Goal: Contribute content

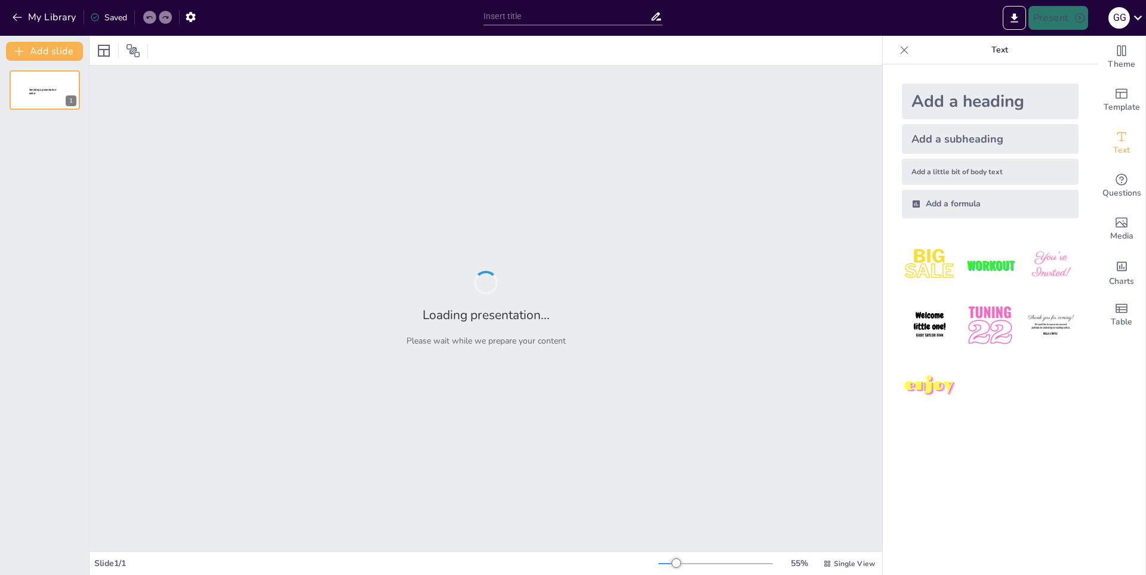
type input "Эндопатический акродерматит: Причины и механизмы развития"
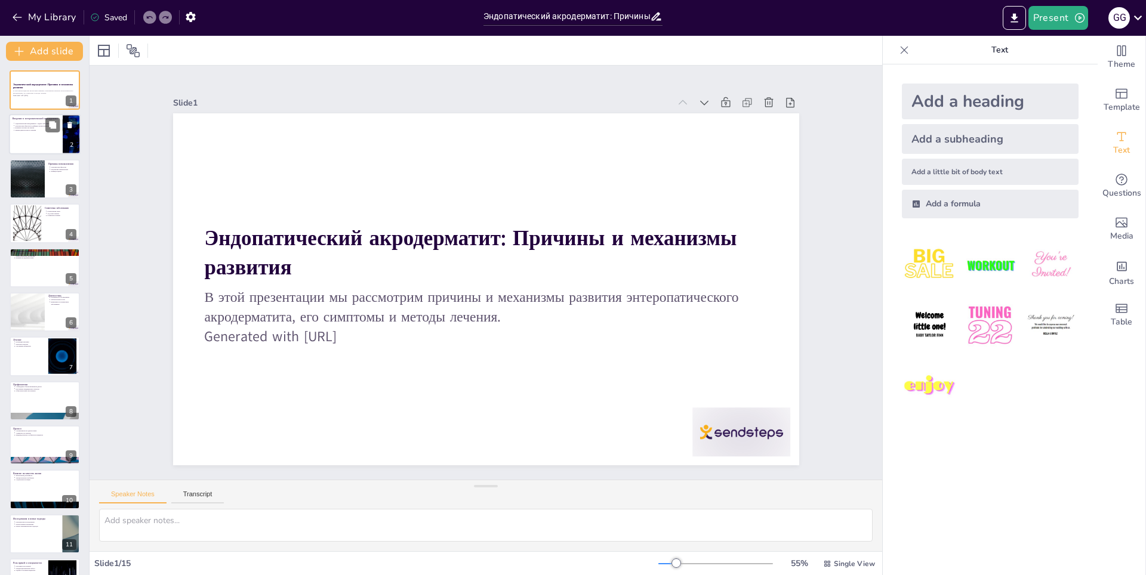
click at [46, 139] on div at bounding box center [45, 135] width 72 height 41
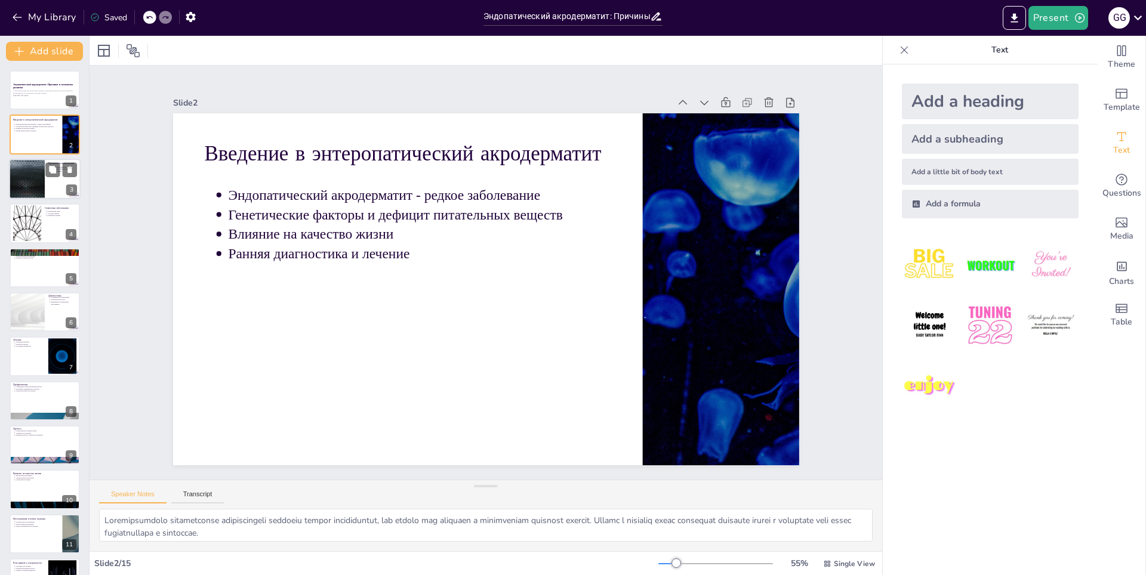
click at [47, 177] on div at bounding box center [45, 179] width 72 height 41
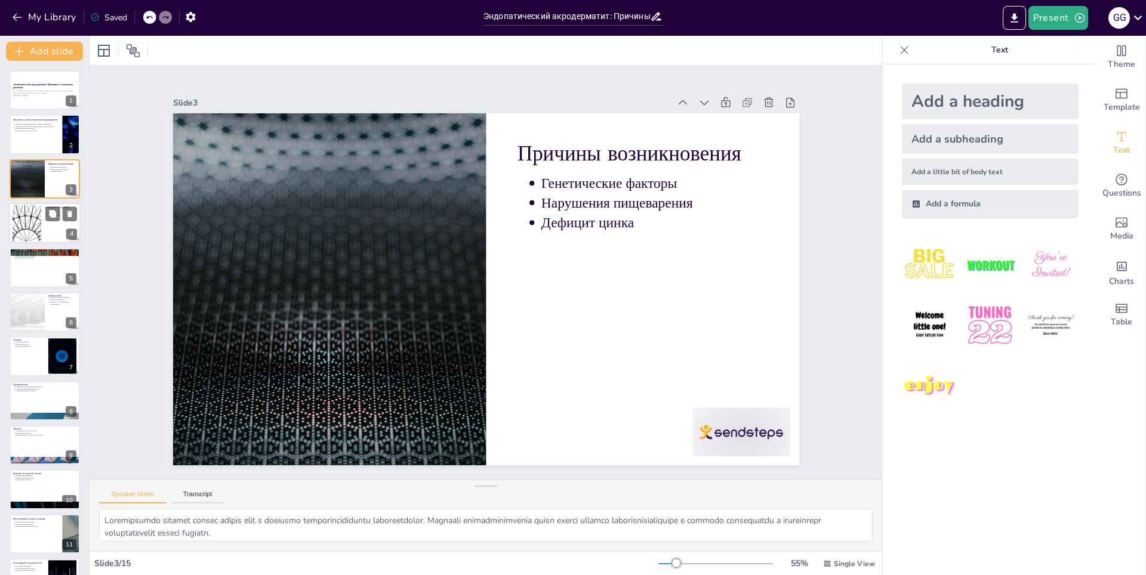
click at [46, 224] on div at bounding box center [45, 223] width 72 height 41
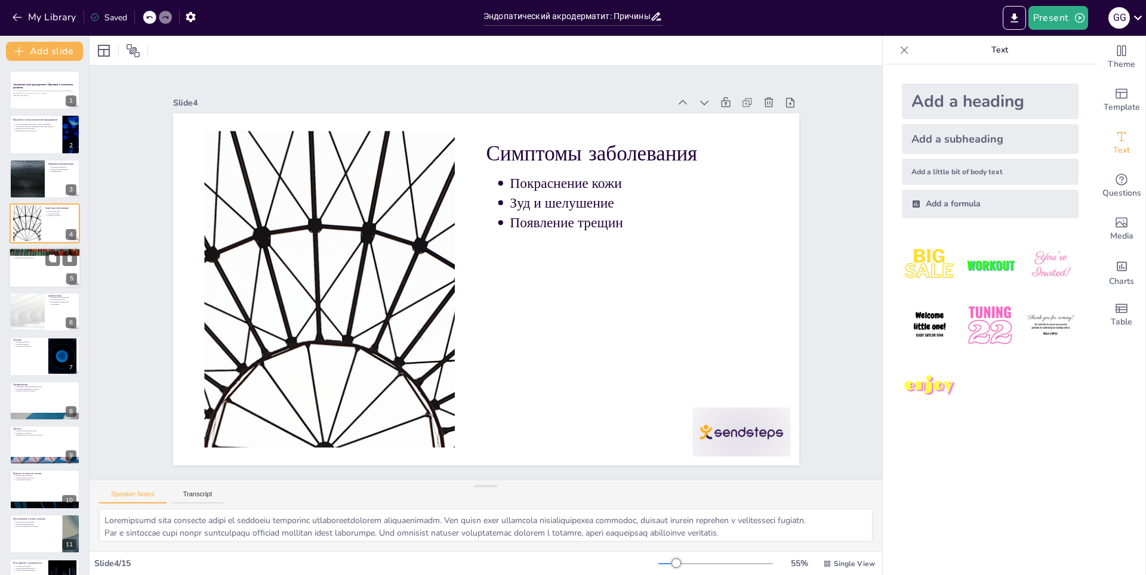
click at [50, 270] on div at bounding box center [45, 268] width 72 height 41
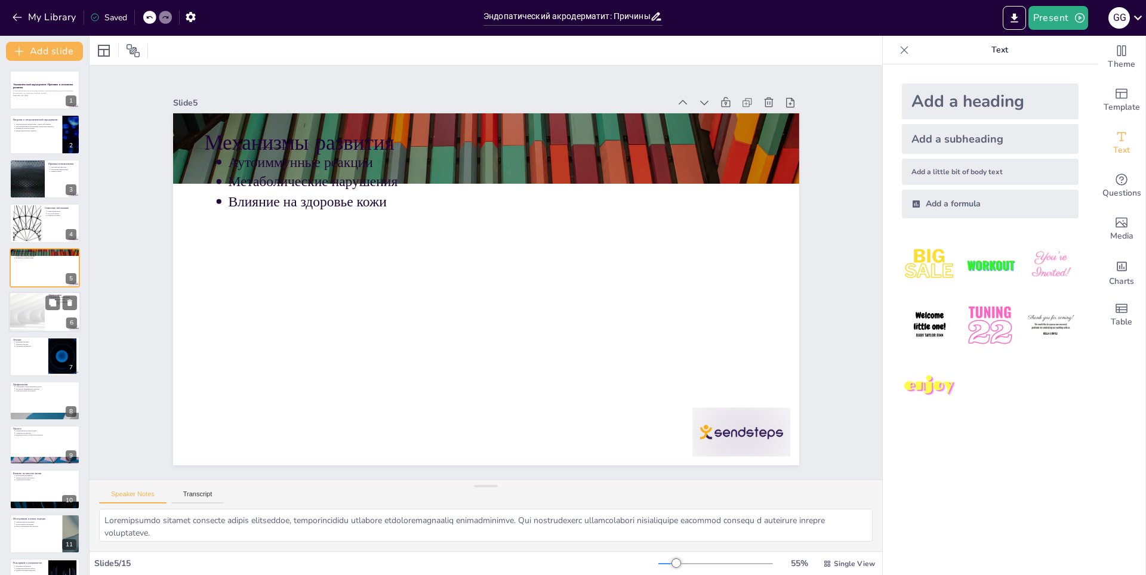
click at [39, 311] on div at bounding box center [27, 312] width 72 height 41
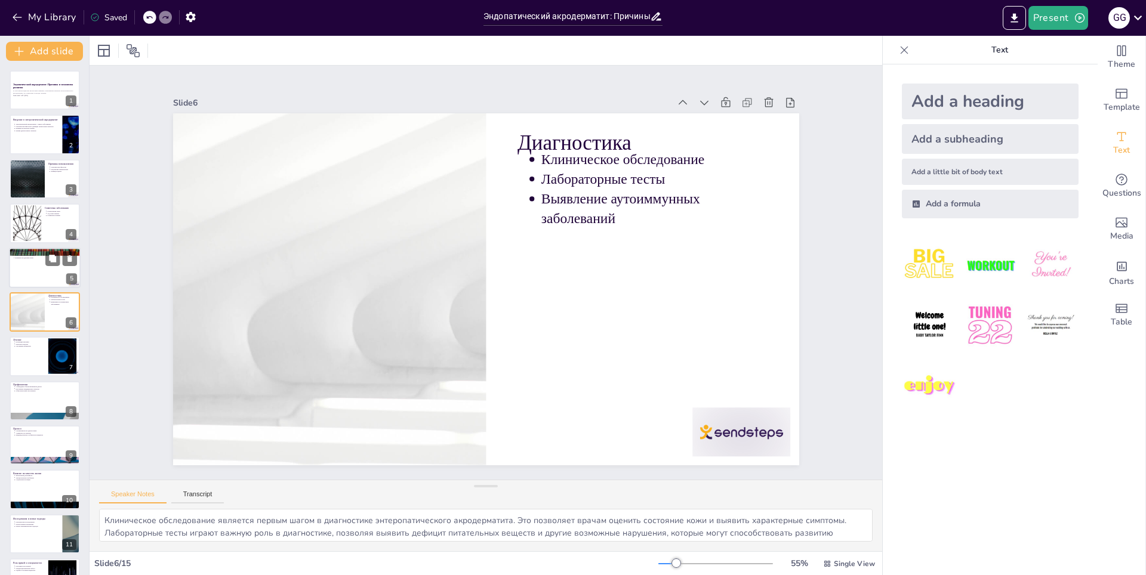
click at [36, 261] on div at bounding box center [45, 268] width 72 height 41
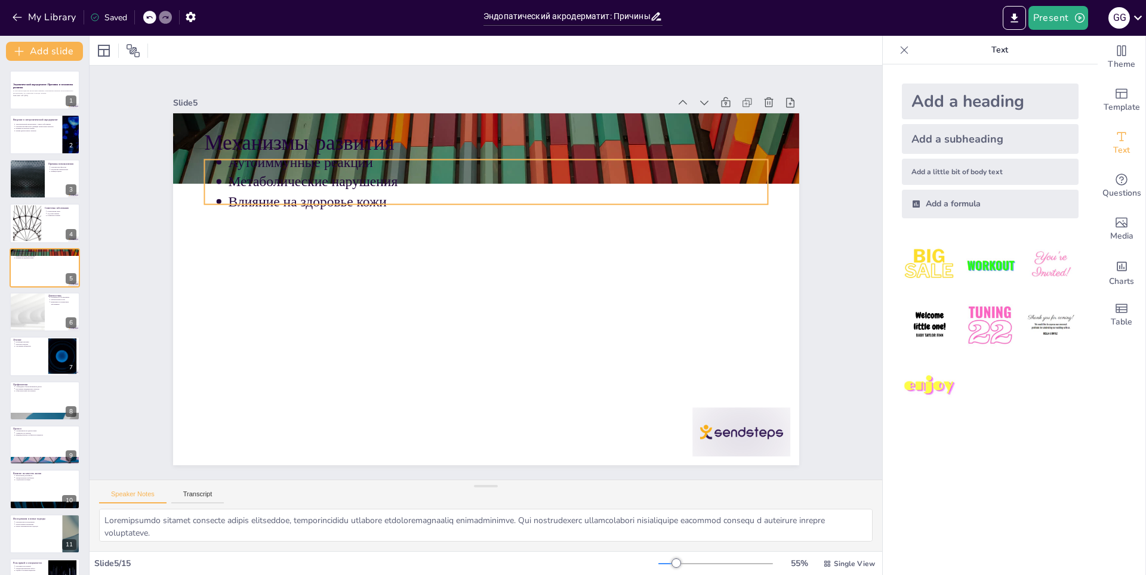
click at [289, 298] on p "Метаболические нарушения" at bounding box center [493, 363] width 532 height 131
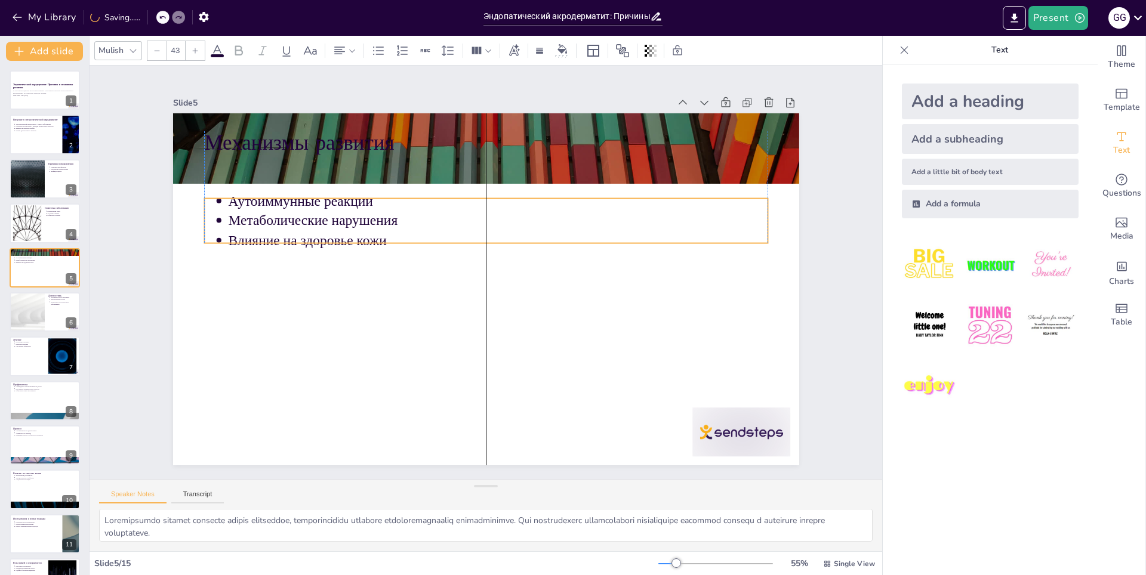
drag, startPoint x: 282, startPoint y: 177, endPoint x: 283, endPoint y: 215, distance: 38.8
click at [368, 215] on p "Метаболические нарушения" at bounding box center [534, 252] width 333 height 448
click at [33, 351] on div at bounding box center [45, 357] width 72 height 41
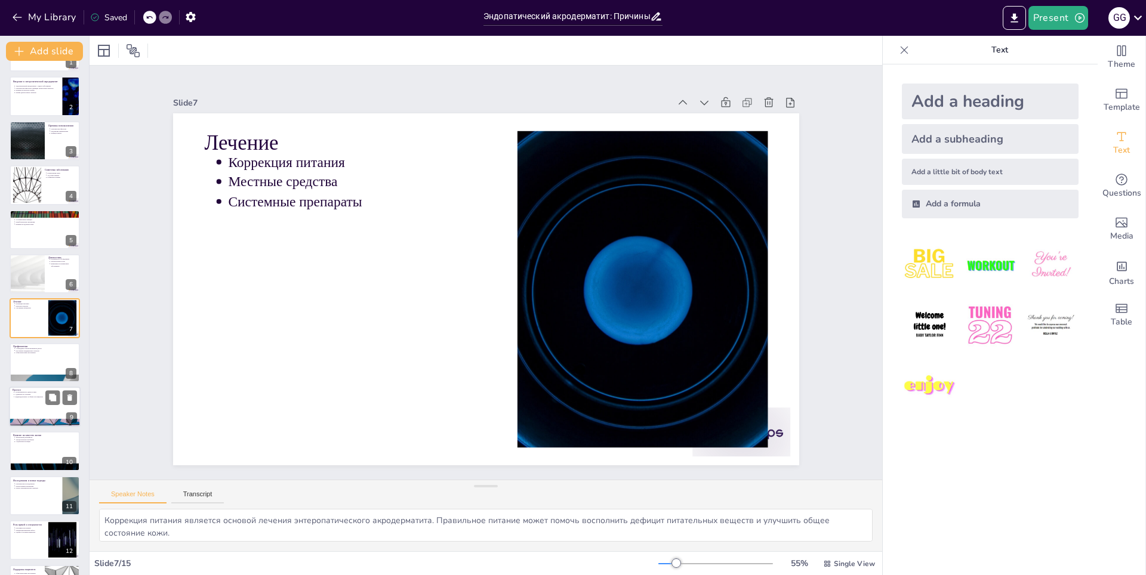
click at [26, 396] on p "Индивидуальные особенности пациента" at bounding box center [46, 397] width 62 height 2
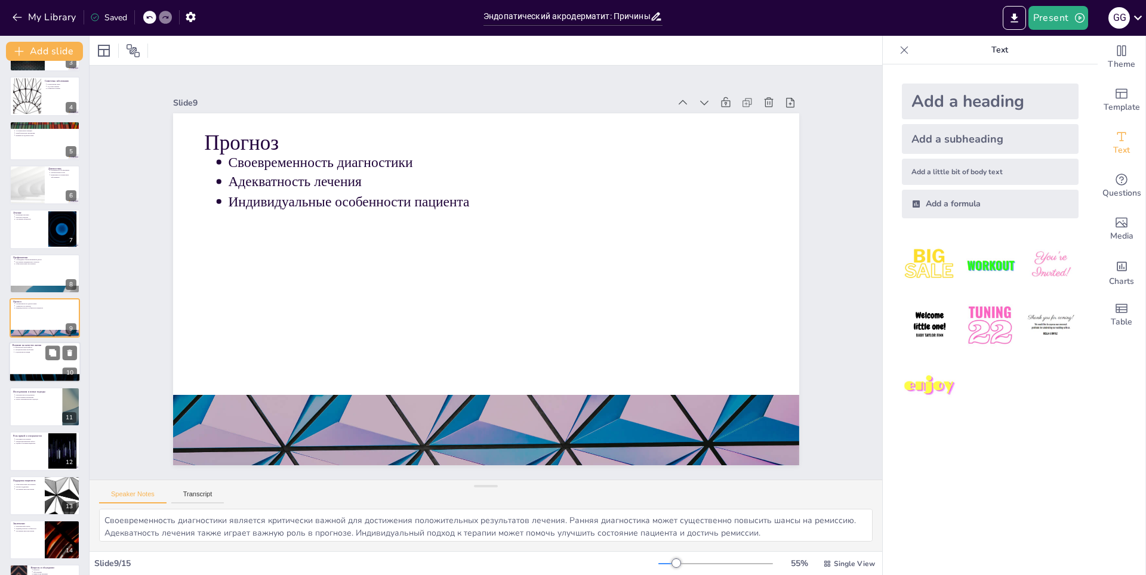
click at [39, 356] on div at bounding box center [45, 363] width 72 height 41
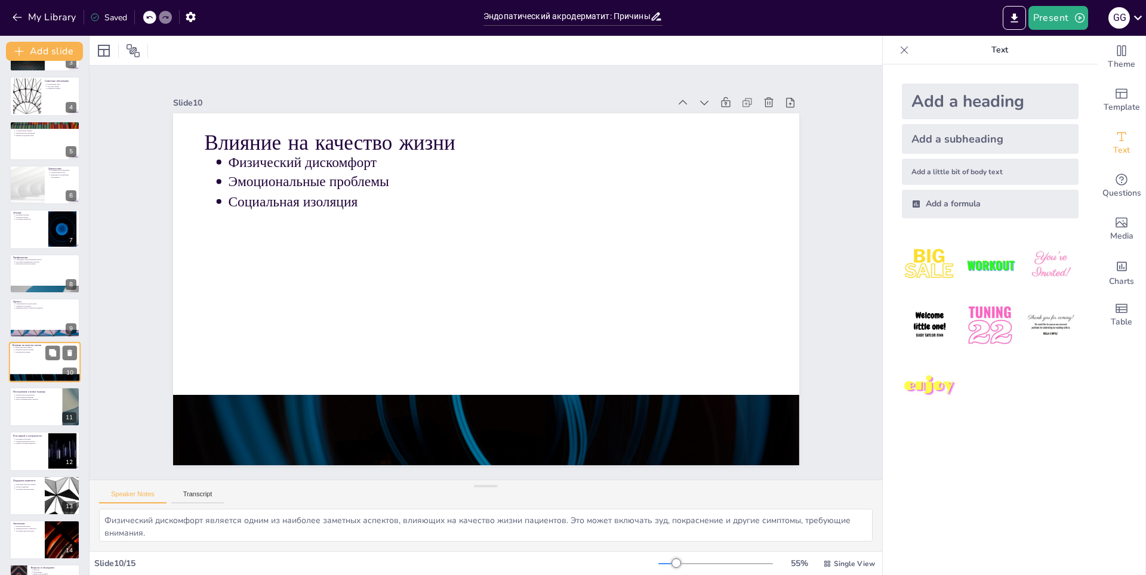
scroll to position [166, 0]
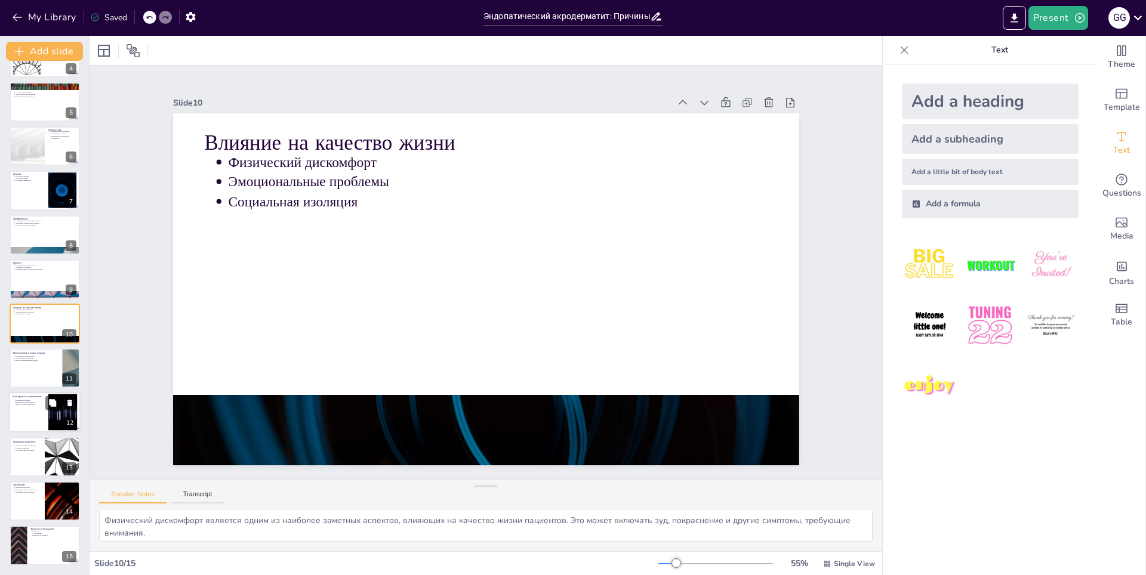
click at [39, 430] on div at bounding box center [45, 412] width 72 height 41
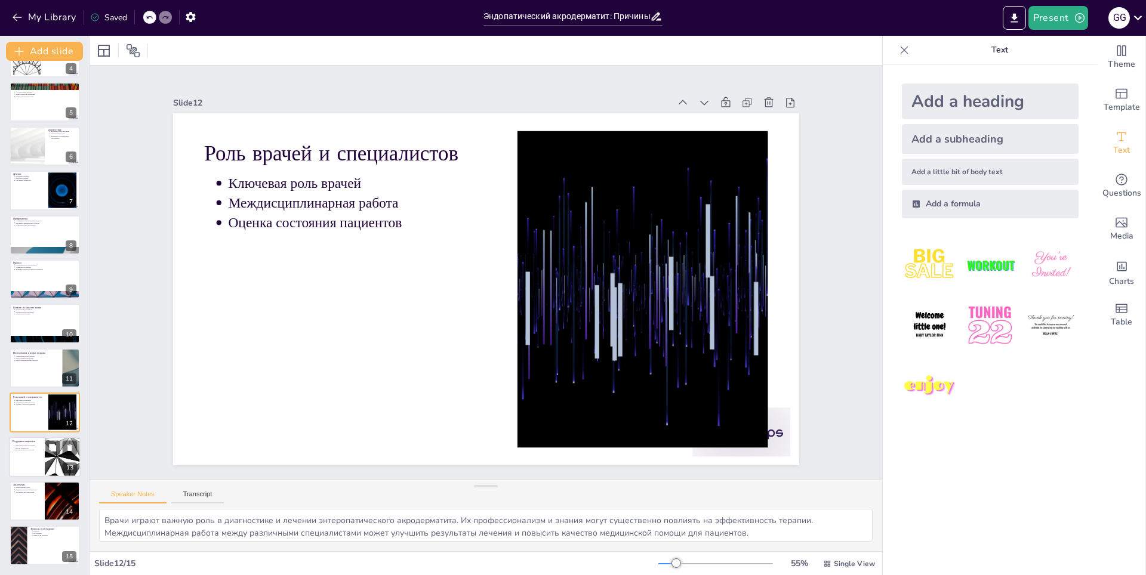
click at [38, 455] on div at bounding box center [45, 457] width 72 height 41
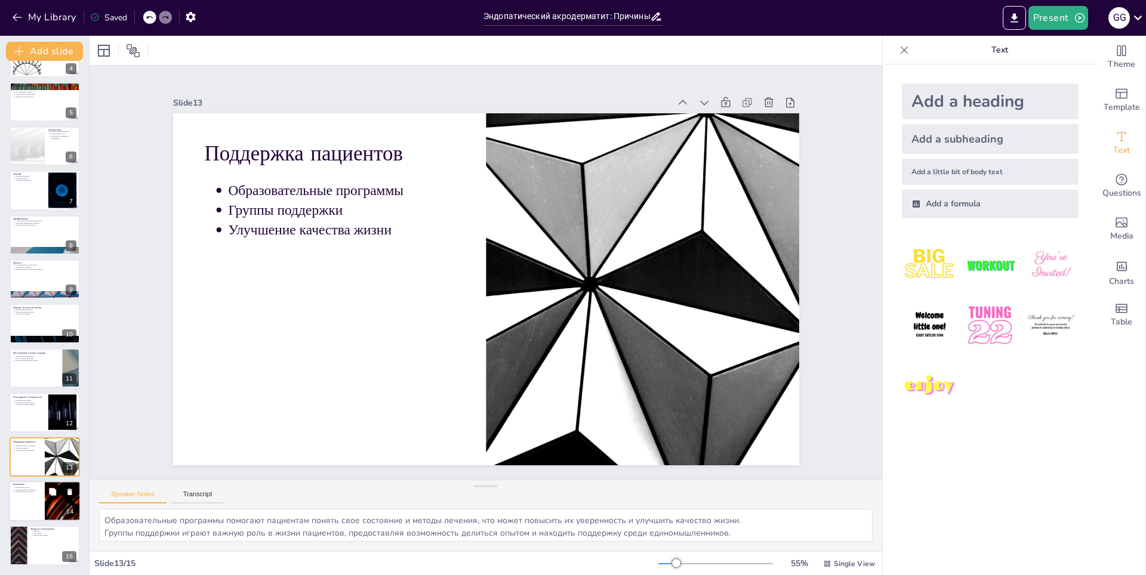
click at [34, 486] on p "Заключение" at bounding box center [27, 485] width 29 height 4
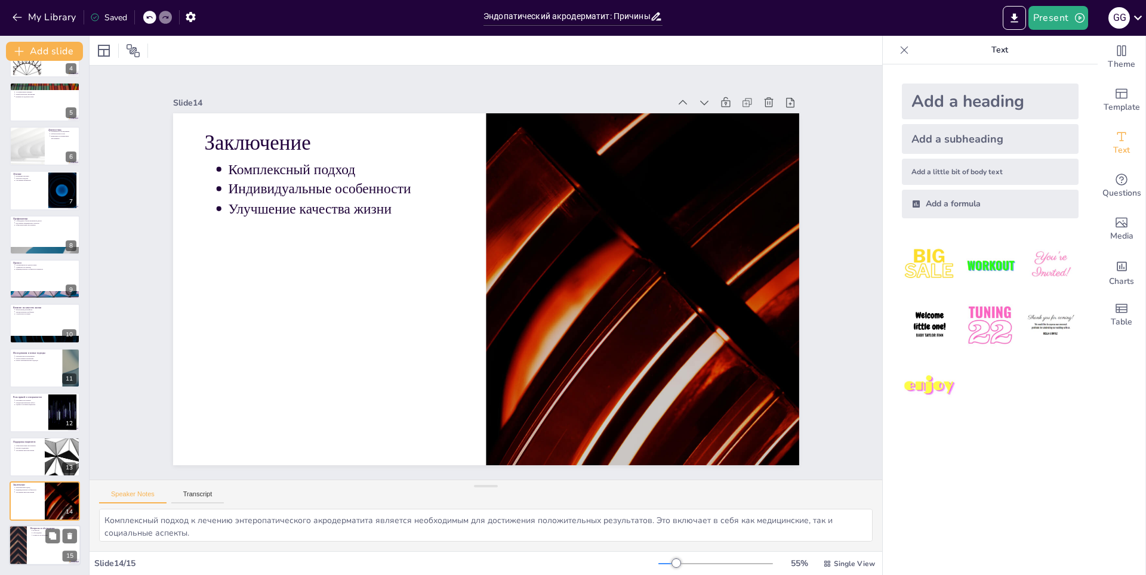
click at [35, 536] on p "Новые пути решения" at bounding box center [55, 536] width 44 height 2
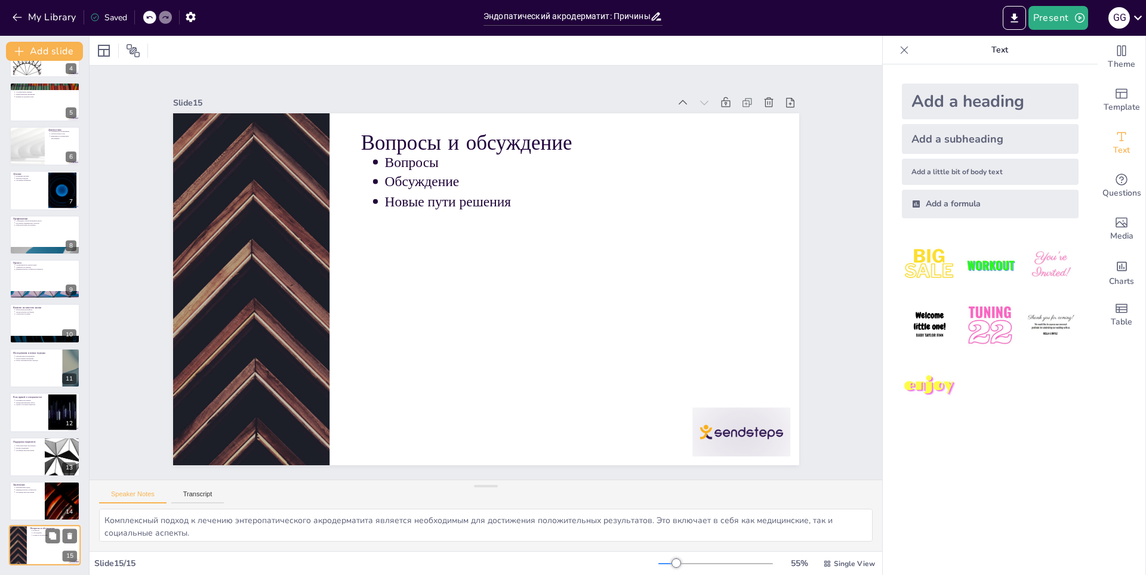
type textarea "Вопросы являются важным аспектом обсуждения, так как они помогают прояснить неп…"
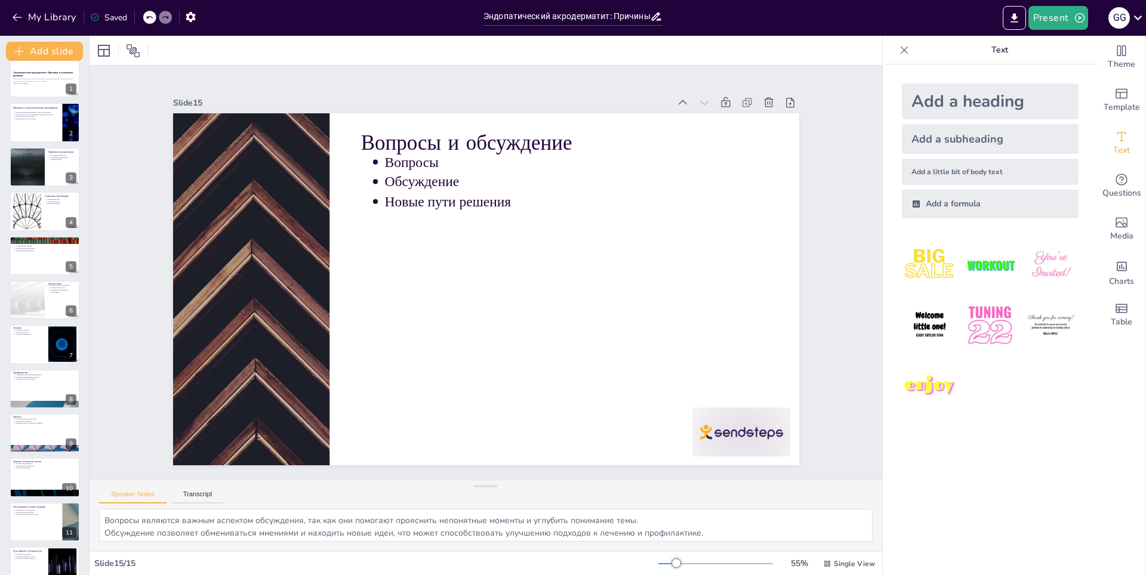
scroll to position [0, 0]
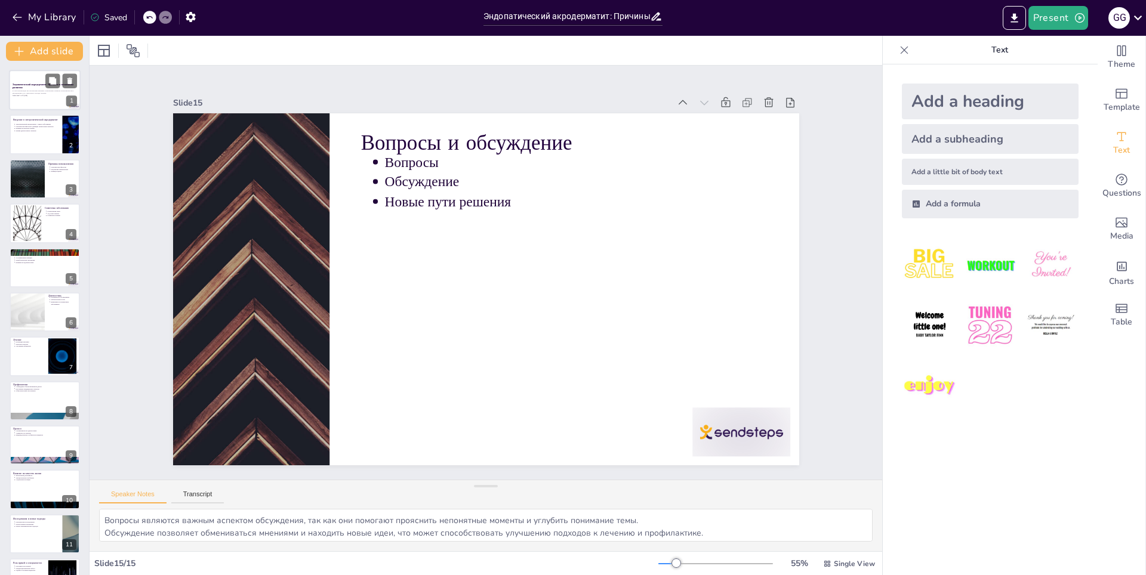
click at [37, 98] on div at bounding box center [45, 90] width 72 height 41
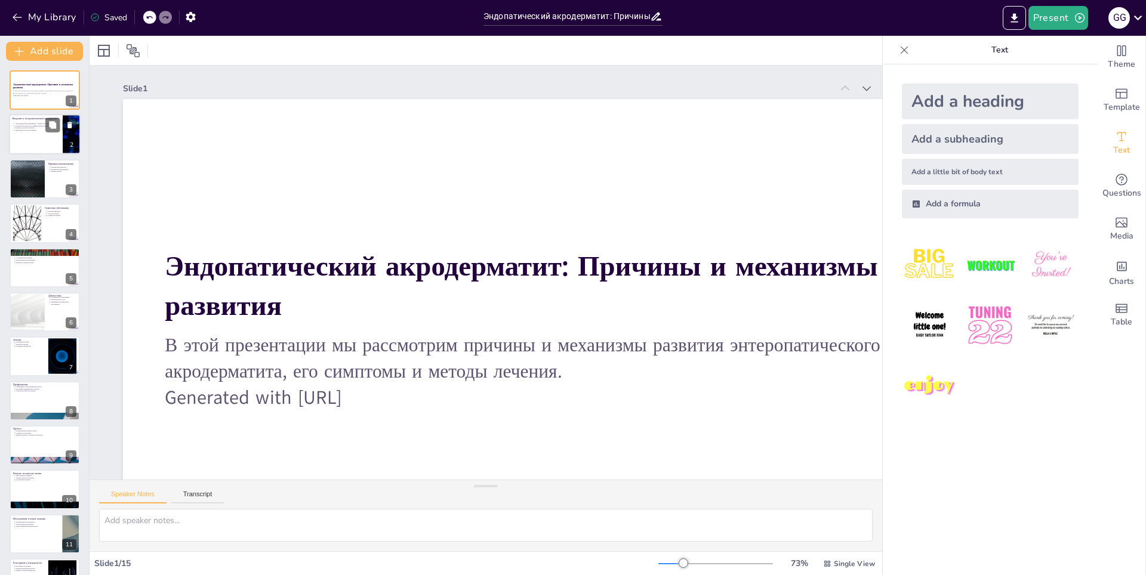
click at [31, 137] on div at bounding box center [45, 135] width 72 height 41
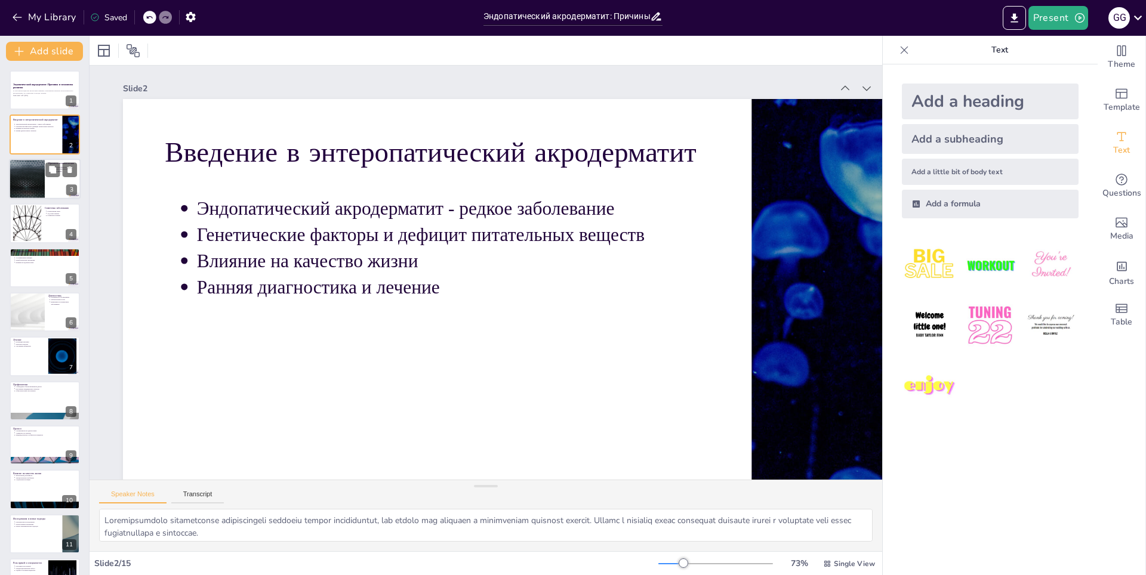
click at [31, 172] on div at bounding box center [27, 179] width 72 height 41
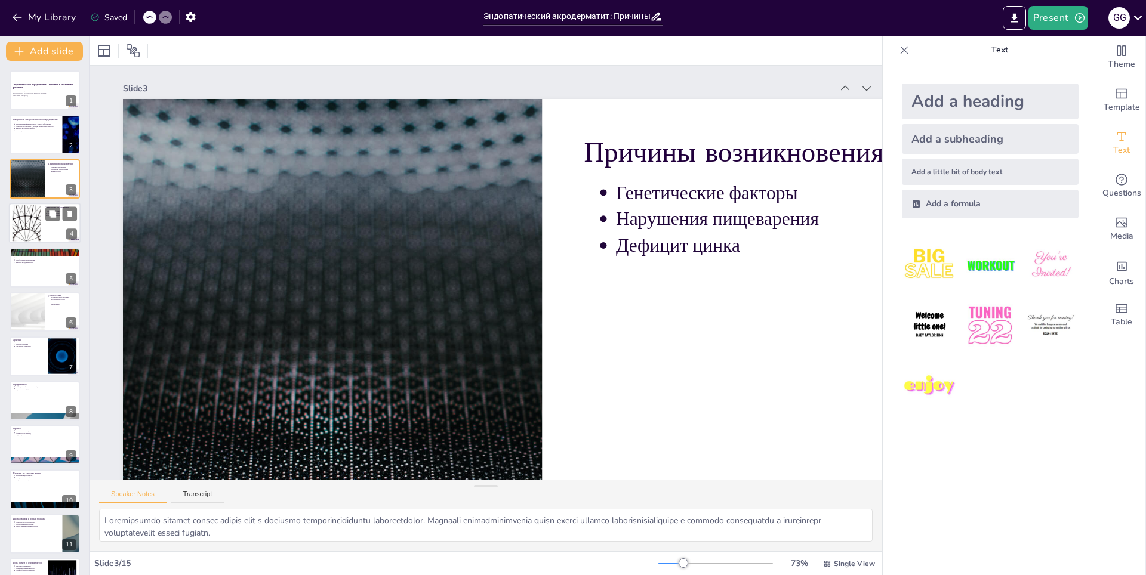
click at [29, 220] on div at bounding box center [27, 223] width 64 height 36
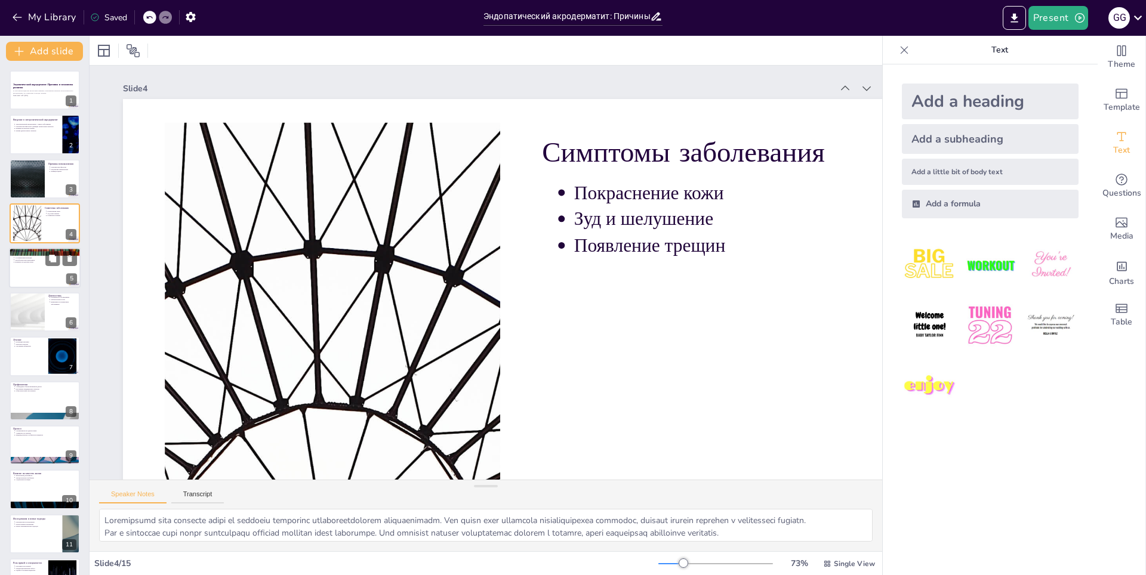
click at [32, 264] on div at bounding box center [45, 268] width 72 height 41
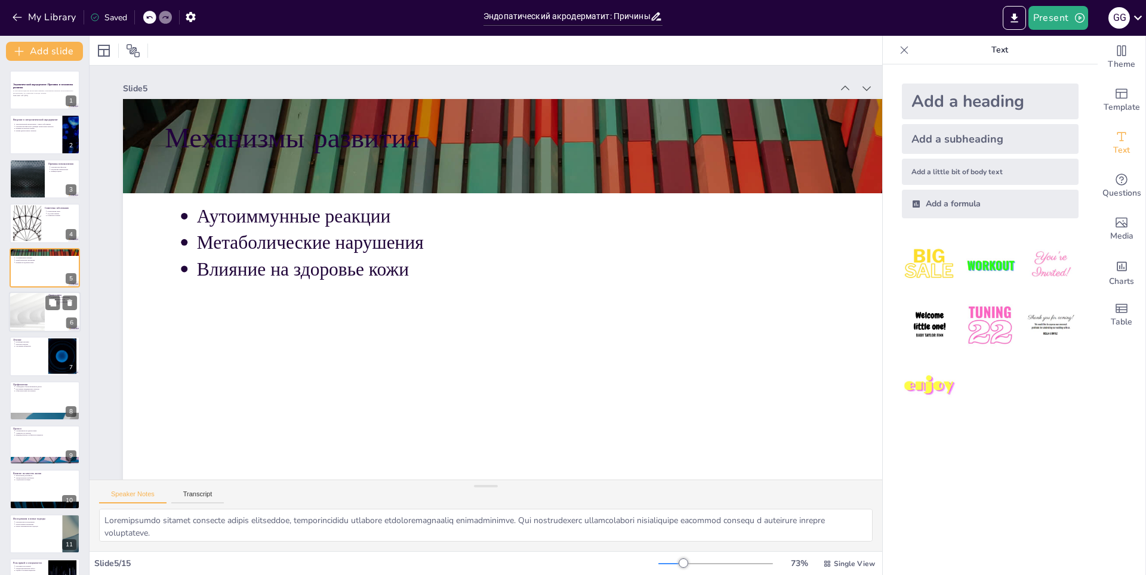
click at [29, 314] on div at bounding box center [27, 312] width 72 height 41
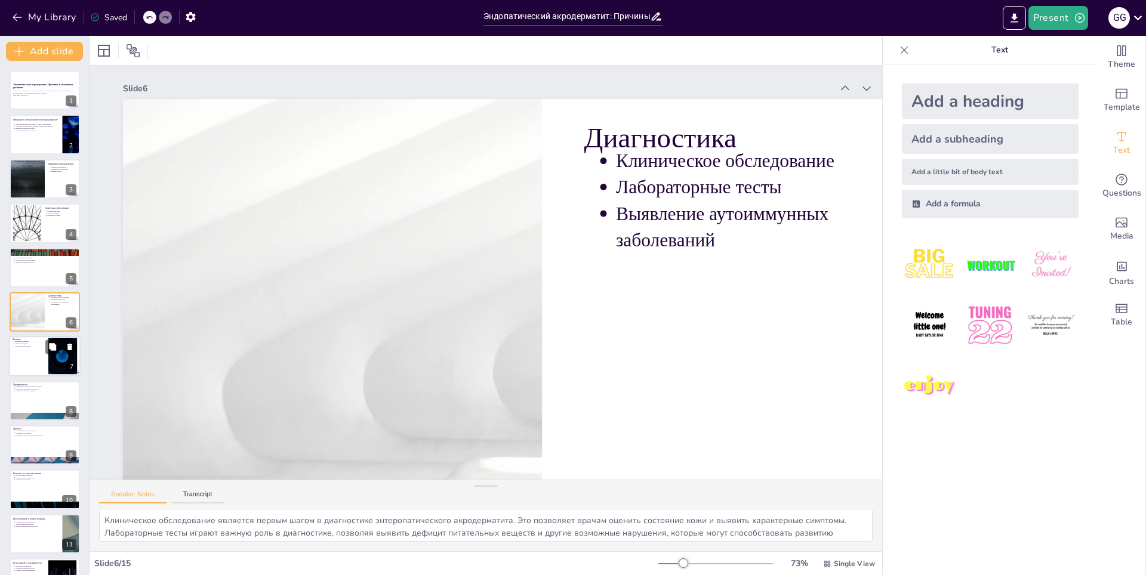
click at [32, 350] on div at bounding box center [45, 357] width 72 height 41
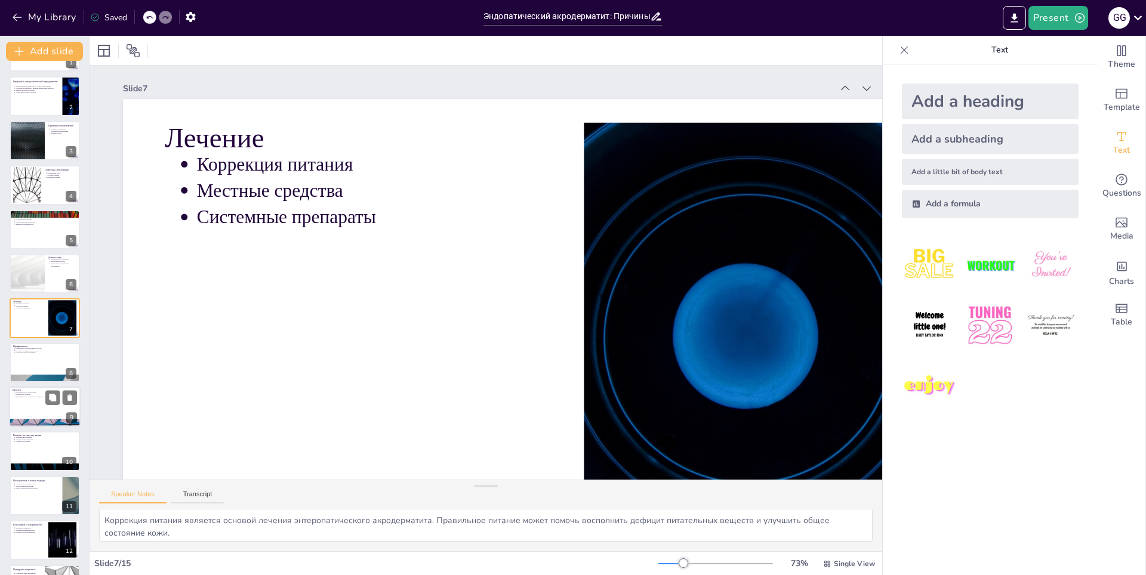
click at [34, 393] on p "Своевременность диагностики" at bounding box center [46, 392] width 62 height 2
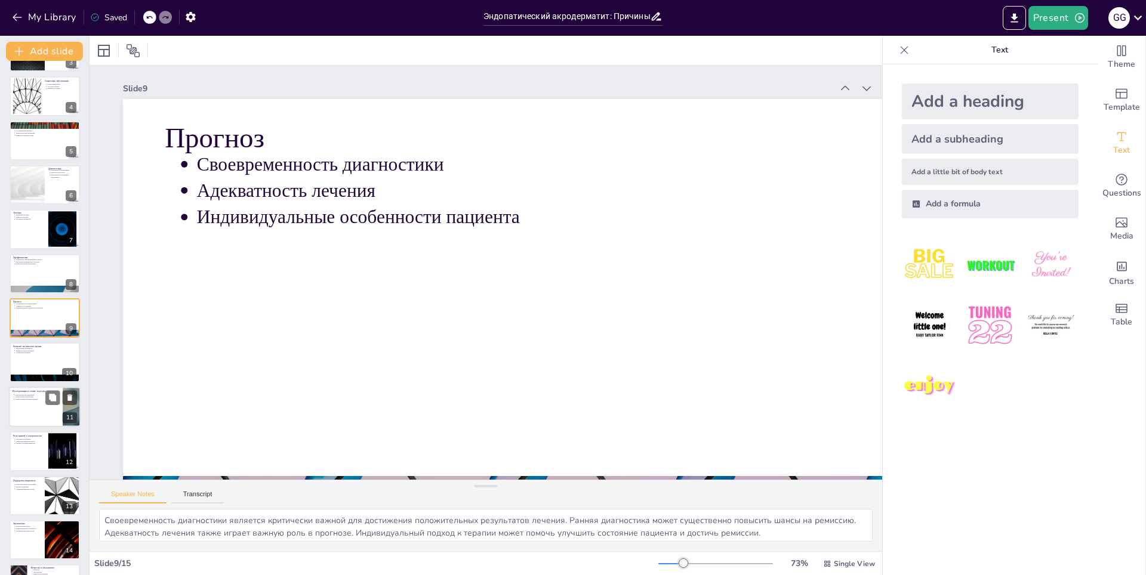
click at [33, 395] on p "Генетические исследования" at bounding box center [37, 395] width 44 height 2
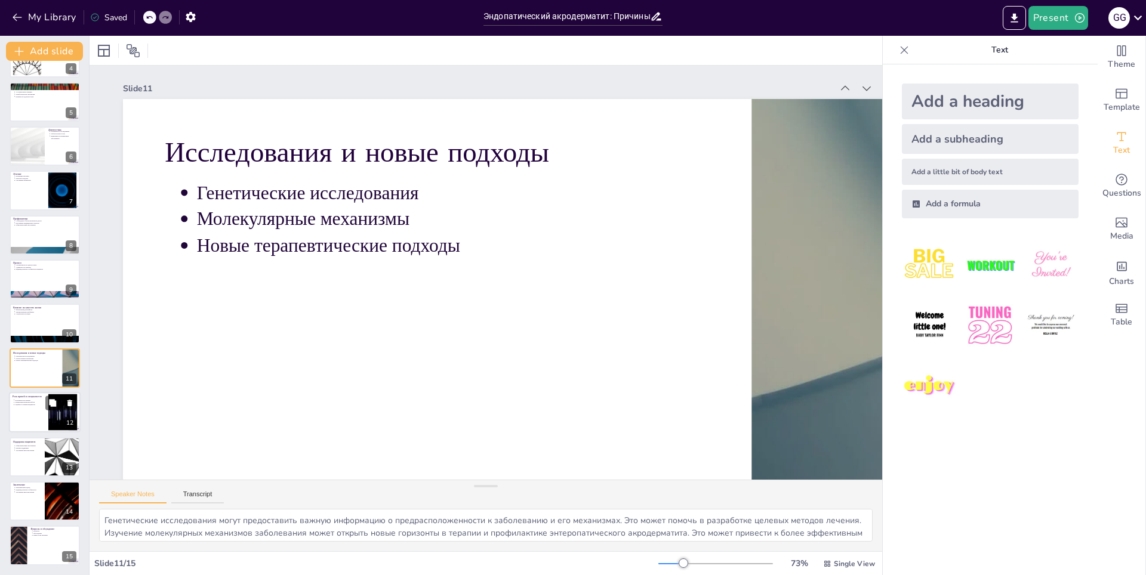
click at [35, 411] on div at bounding box center [45, 412] width 72 height 41
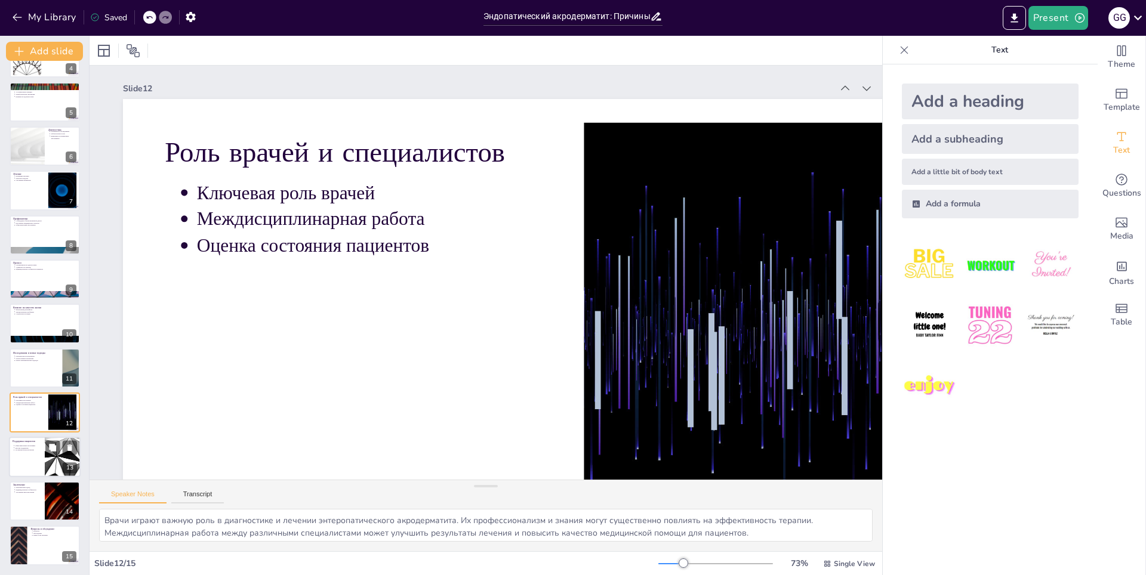
click at [32, 449] on p "Улучшение качества жизни" at bounding box center [28, 450] width 26 height 2
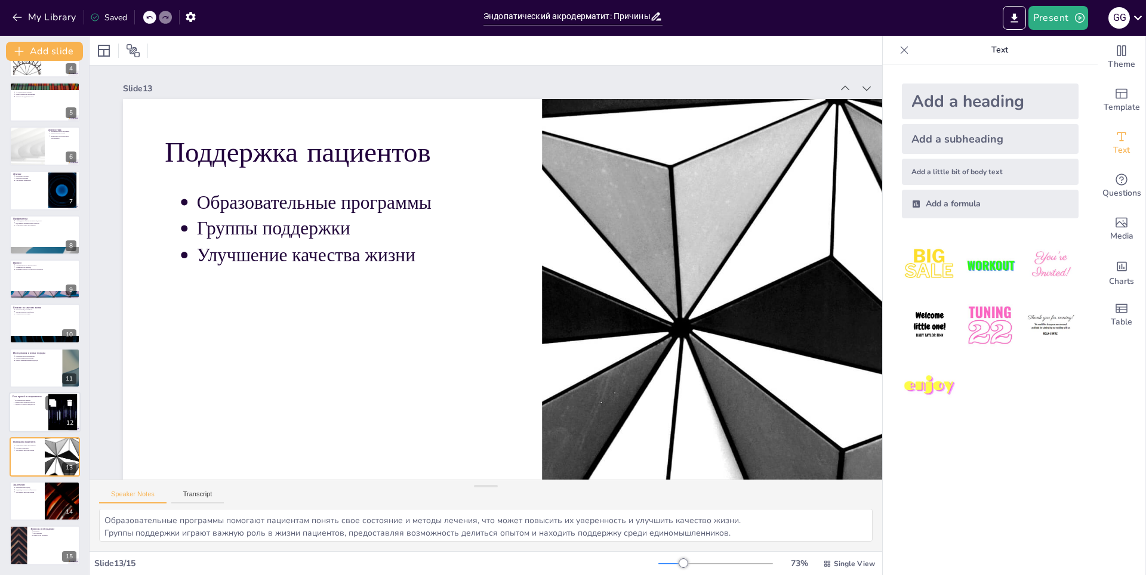
click at [23, 405] on p "Оценка состояния пациентов" at bounding box center [30, 405] width 30 height 2
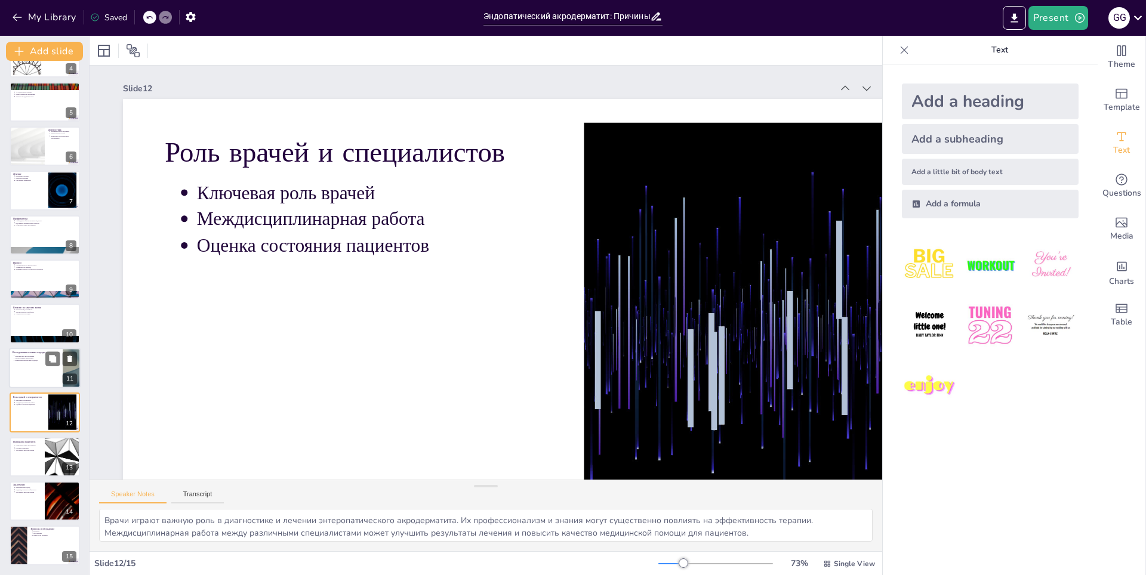
click at [24, 367] on div at bounding box center [45, 368] width 72 height 41
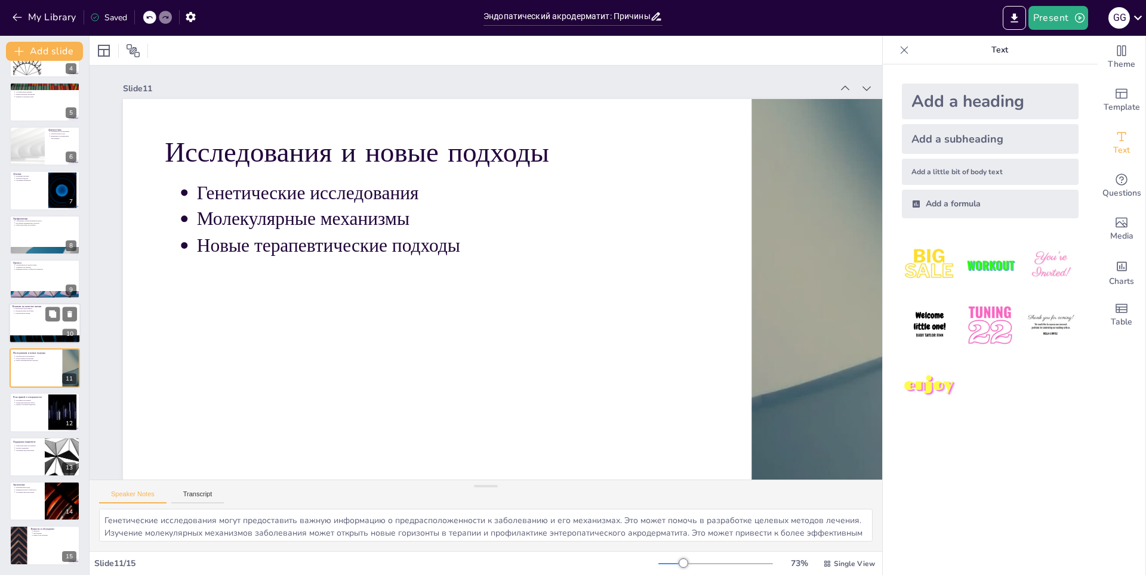
click at [25, 316] on div at bounding box center [45, 324] width 72 height 41
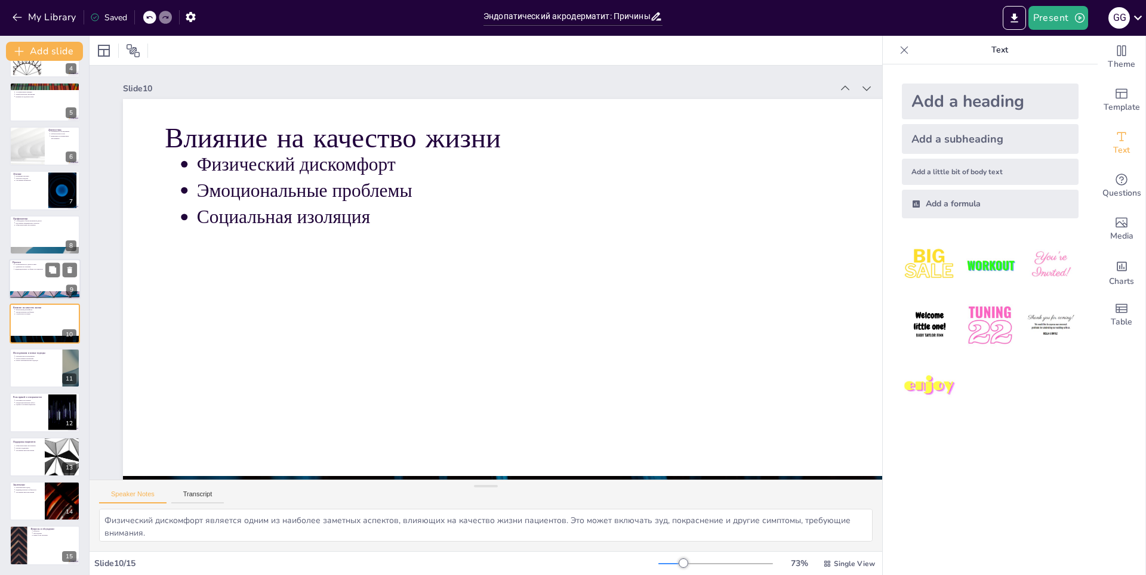
click at [23, 267] on p "Адекватность лечения" at bounding box center [46, 267] width 62 height 2
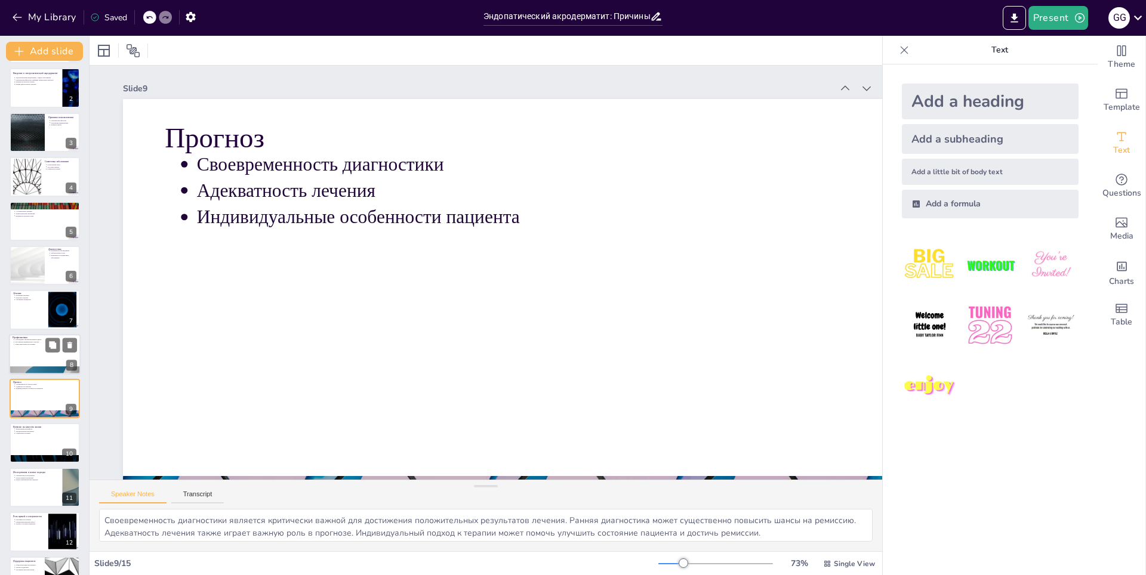
click at [23, 348] on div at bounding box center [45, 354] width 72 height 41
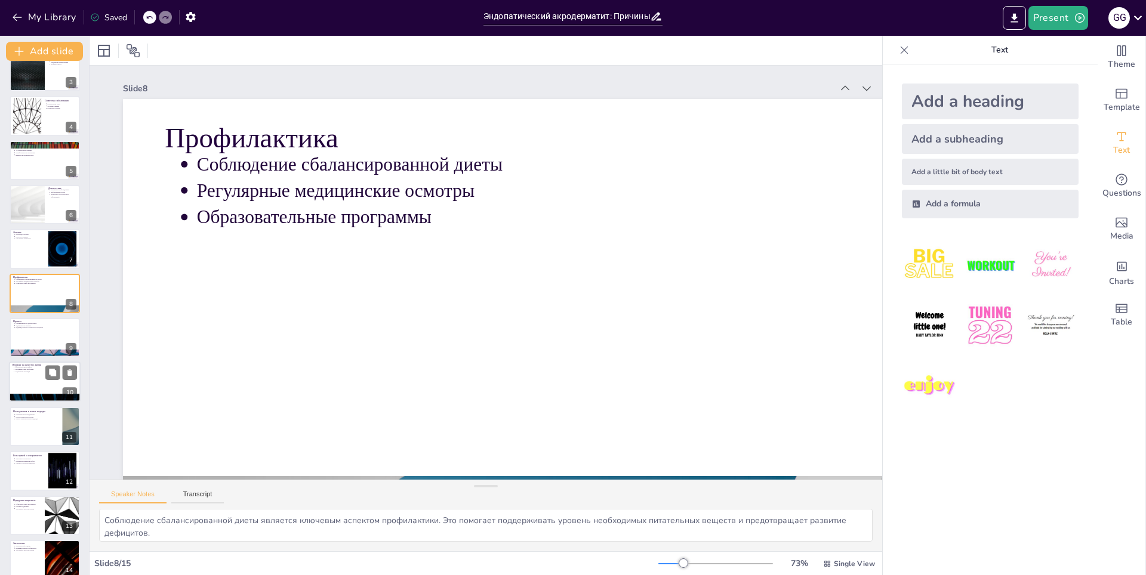
scroll to position [166, 0]
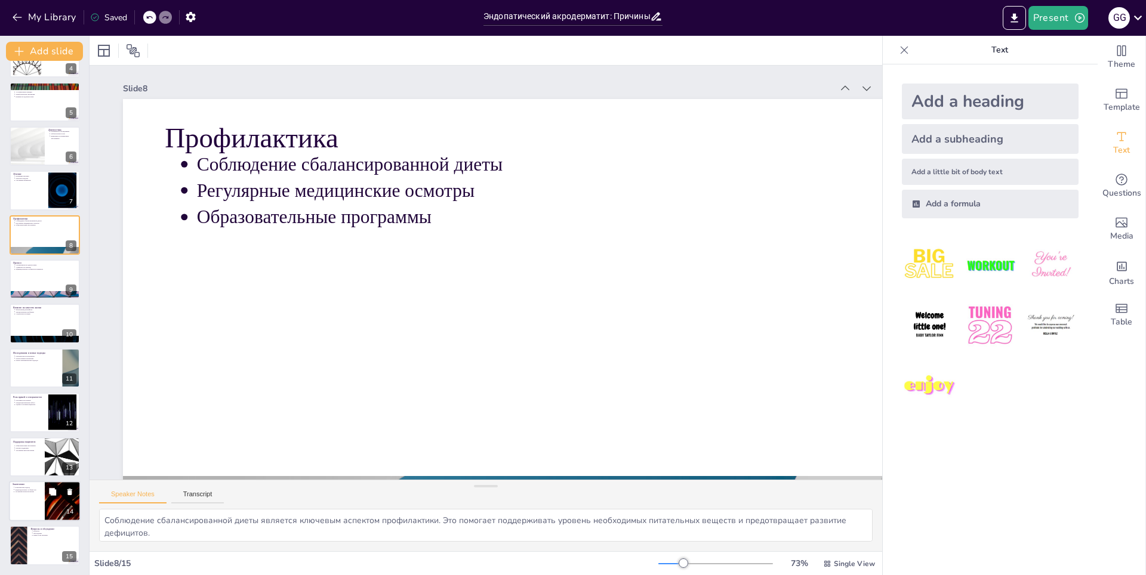
click at [29, 487] on p "Комплексный подход" at bounding box center [28, 487] width 26 height 2
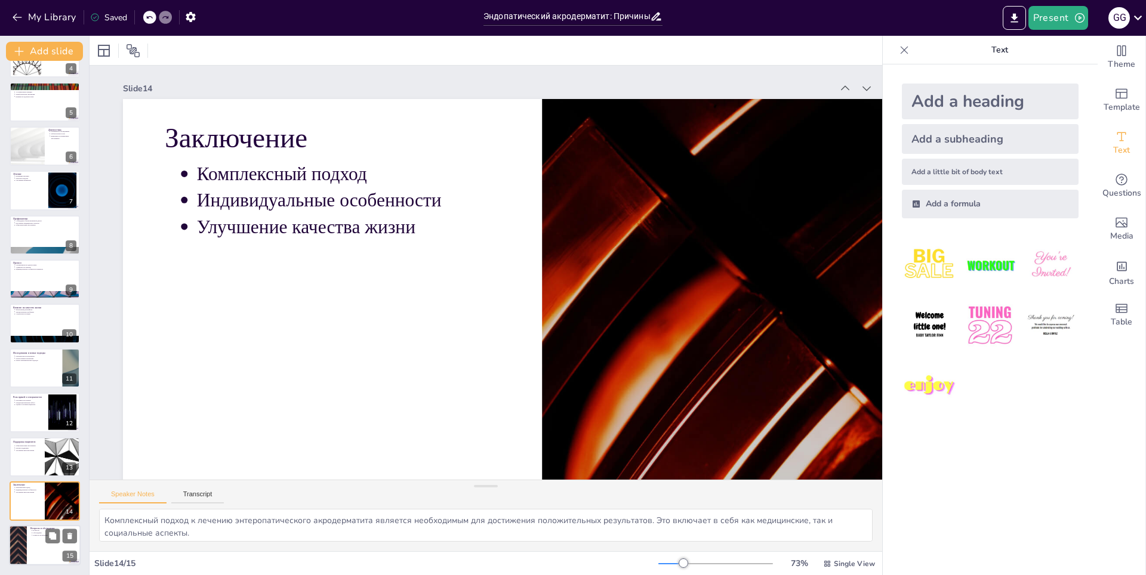
click at [35, 542] on div at bounding box center [45, 546] width 72 height 41
type textarea "Вопросы являются важным аспектом обсуждения, так как они помогают прояснить неп…"
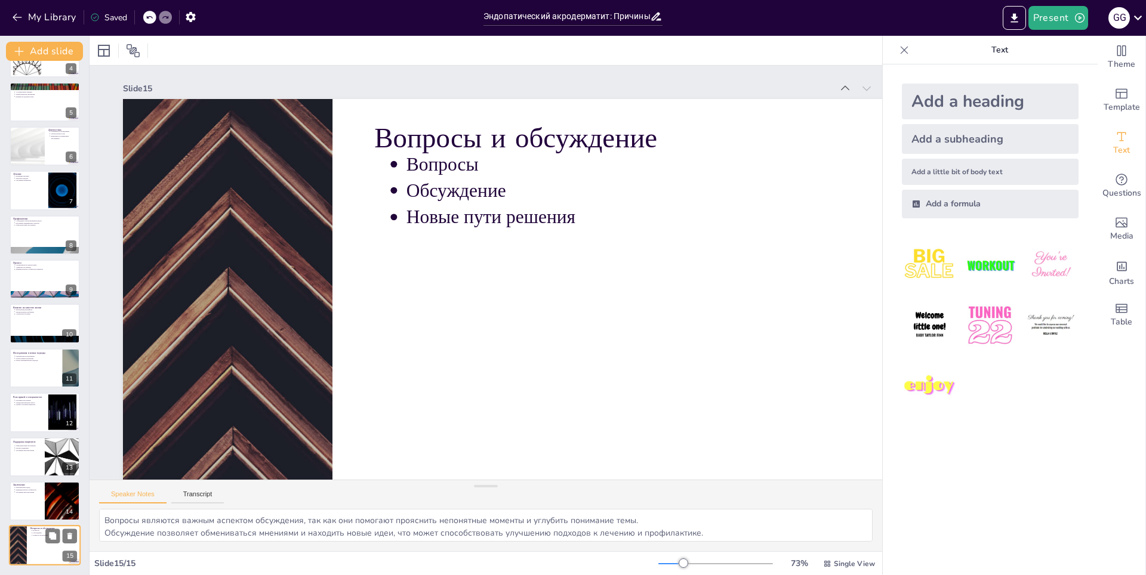
scroll to position [62, 0]
